Goal: Find specific page/section: Find specific page/section

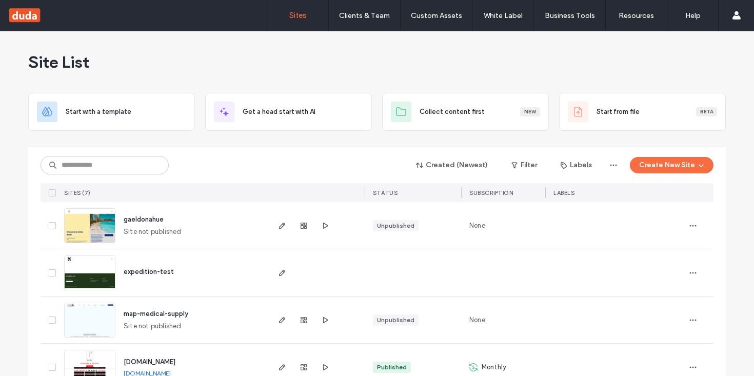
click at [151, 218] on span "gaeldonahue" at bounding box center [144, 220] width 40 height 8
